Goal: Navigation & Orientation: Find specific page/section

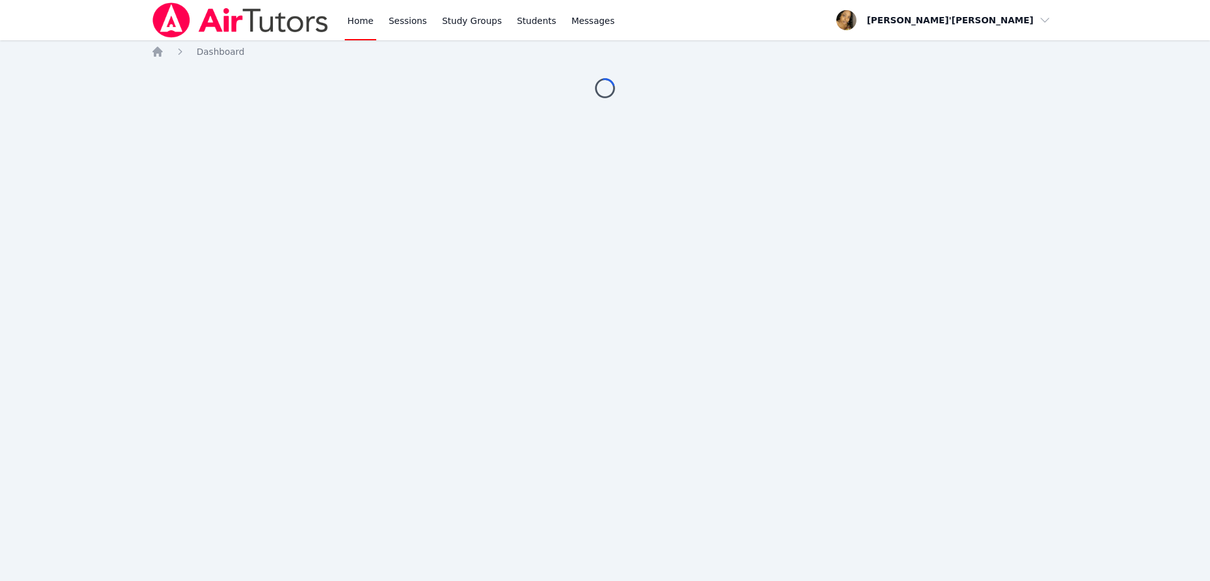
click at [676, 364] on div "Home Sessions Study Groups Students Messages Open user menu Lee'Tayna Hostick O…" at bounding box center [605, 290] width 1210 height 581
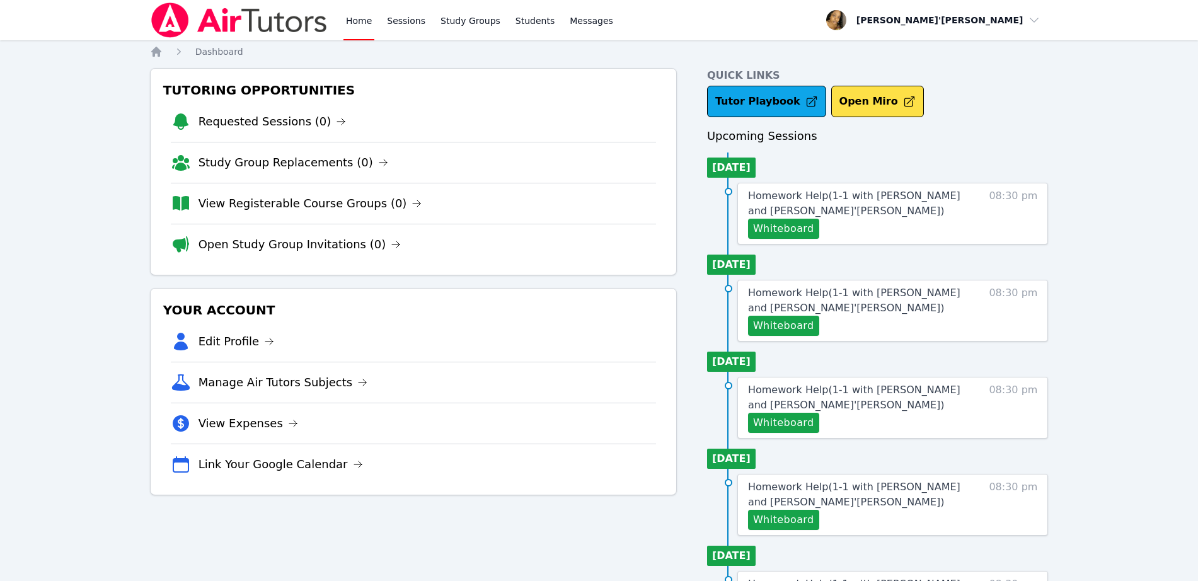
click at [584, 359] on li "Edit Profile" at bounding box center [413, 341] width 485 height 40
